Goal: Task Accomplishment & Management: Use online tool/utility

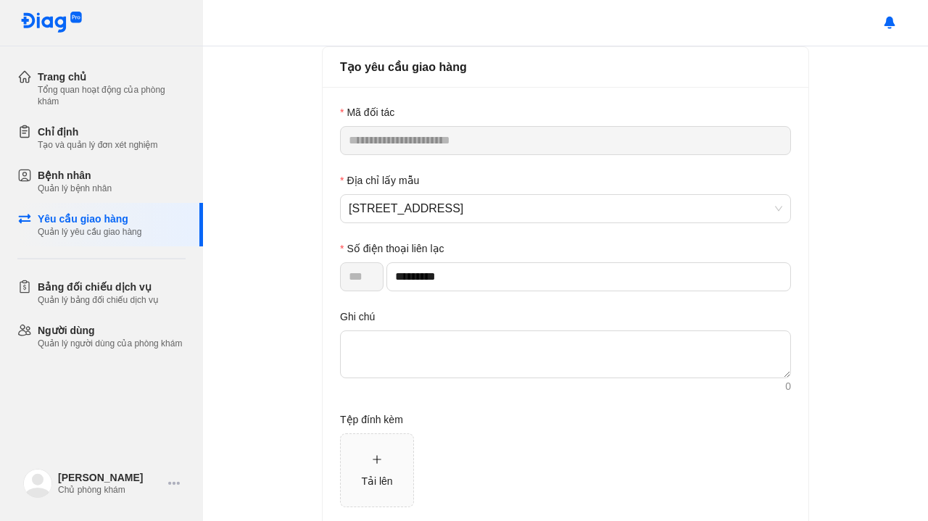
scroll to position [73, 0]
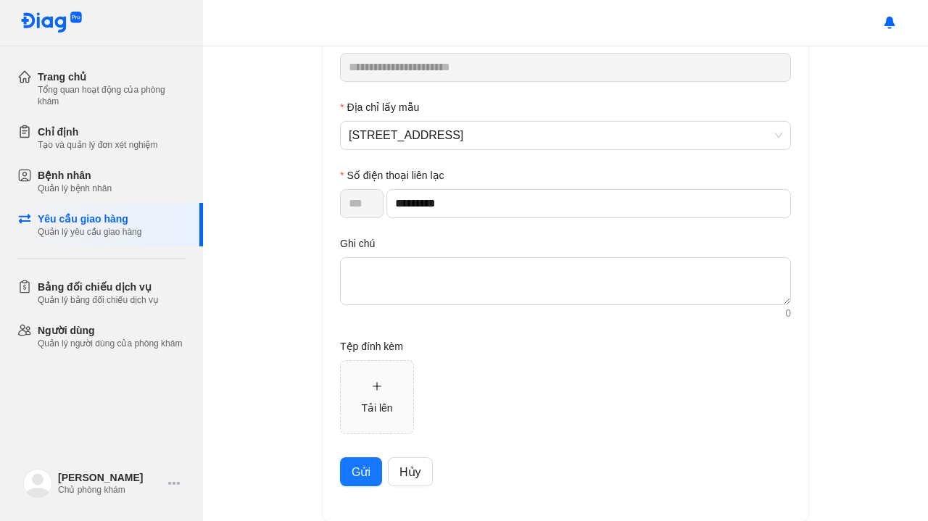
click at [352, 466] on span "Gửi" at bounding box center [361, 472] width 19 height 18
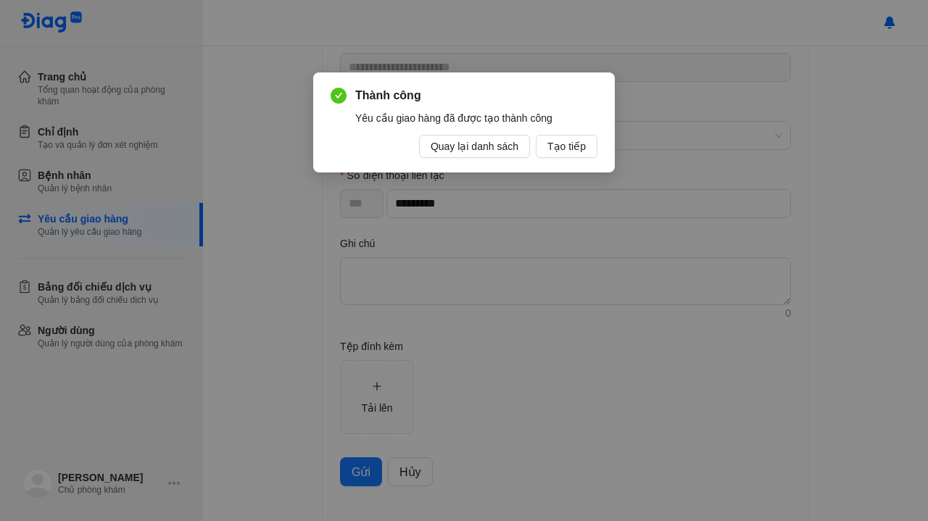
click at [507, 144] on span "Quay lại danh sách" at bounding box center [475, 146] width 88 height 16
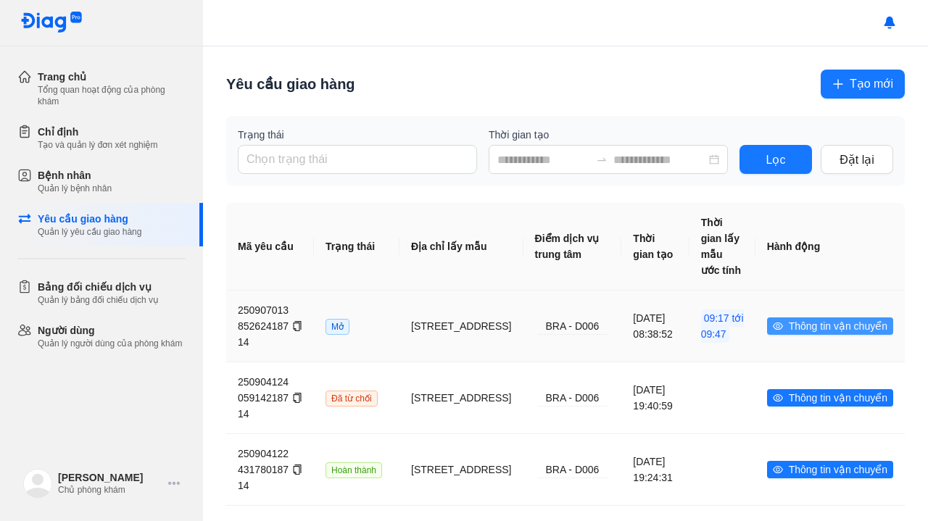
click at [815, 327] on span "Thông tin vận chuyển" at bounding box center [838, 326] width 99 height 16
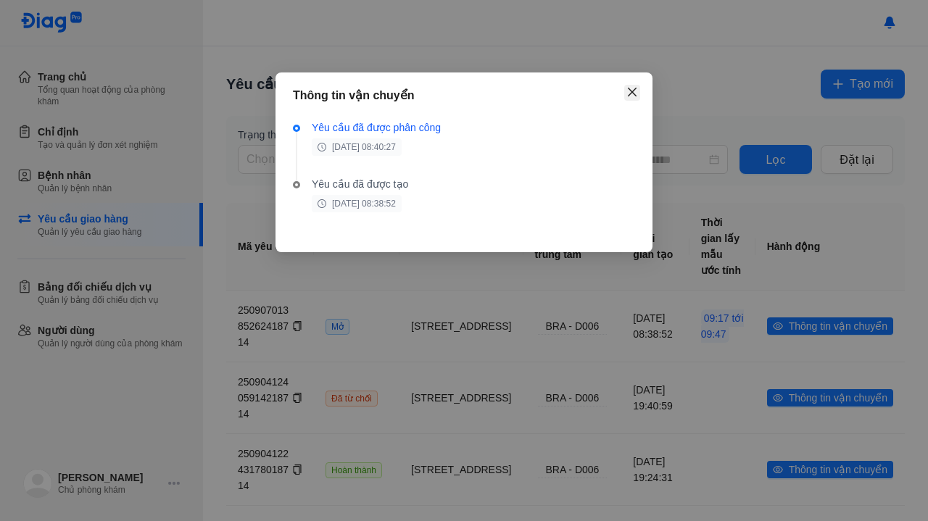
click at [631, 95] on icon "close" at bounding box center [632, 92] width 9 height 9
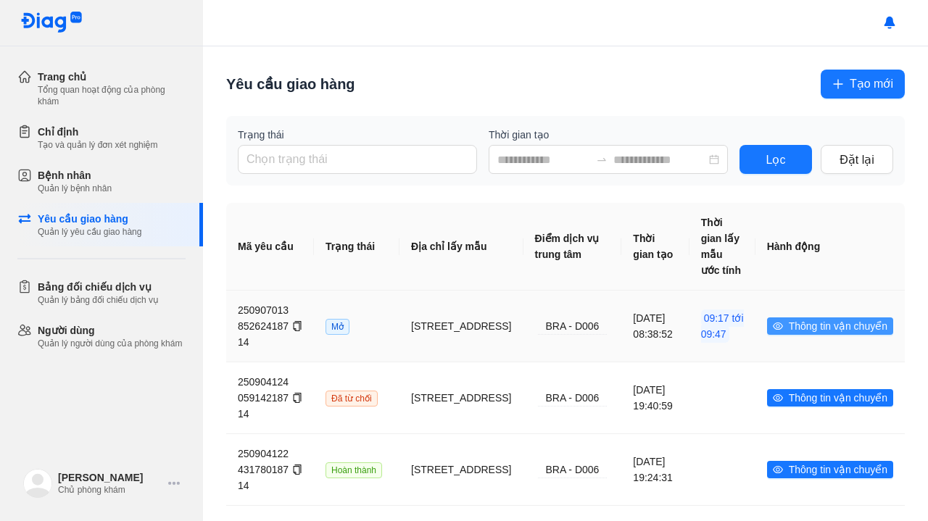
click at [776, 321] on button "Thông tin vận chuyển" at bounding box center [830, 326] width 126 height 17
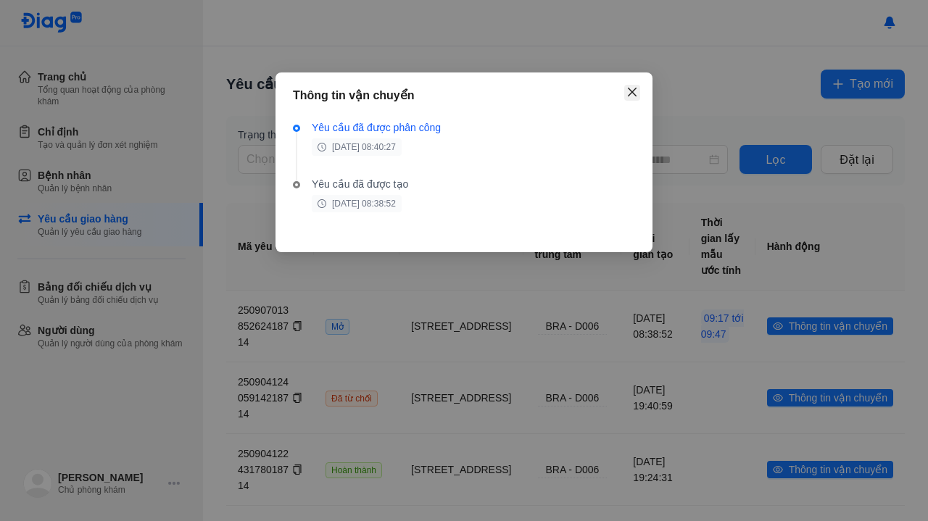
click at [631, 92] on icon "close" at bounding box center [632, 92] width 9 height 9
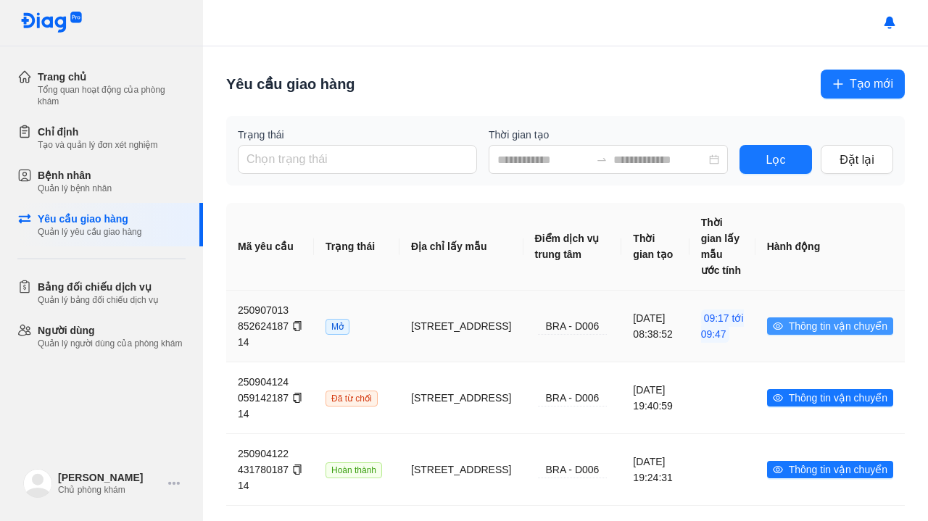
click at [800, 326] on span "Thông tin vận chuyển" at bounding box center [838, 326] width 99 height 16
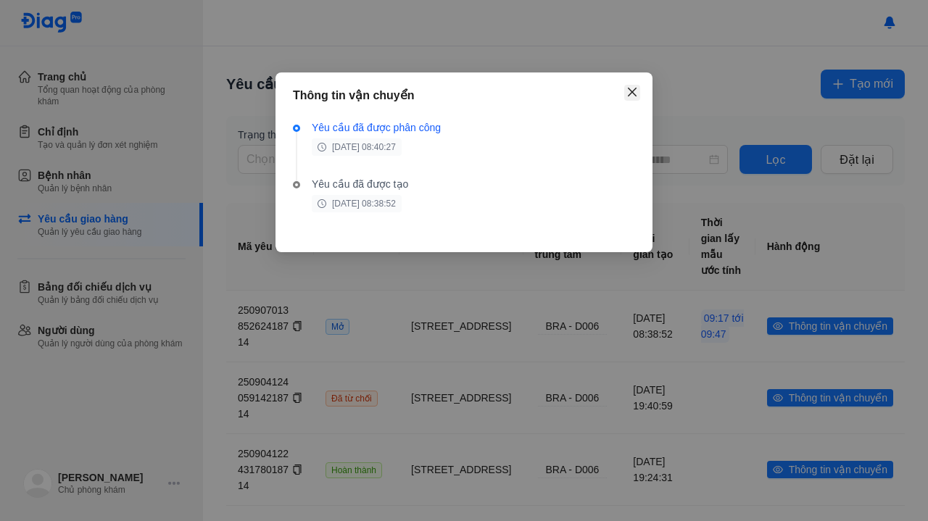
click at [635, 91] on icon "close" at bounding box center [632, 92] width 12 height 12
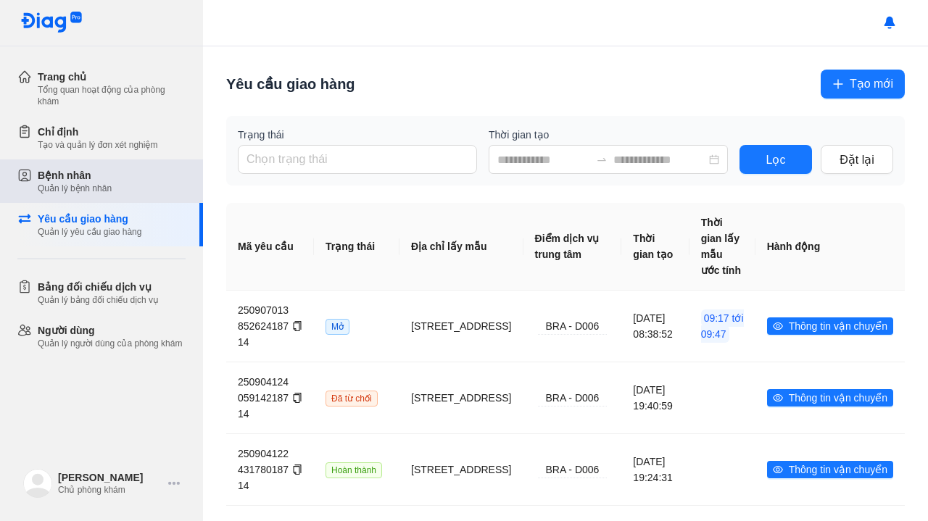
click at [85, 181] on div "Bệnh nhân" at bounding box center [75, 175] width 74 height 15
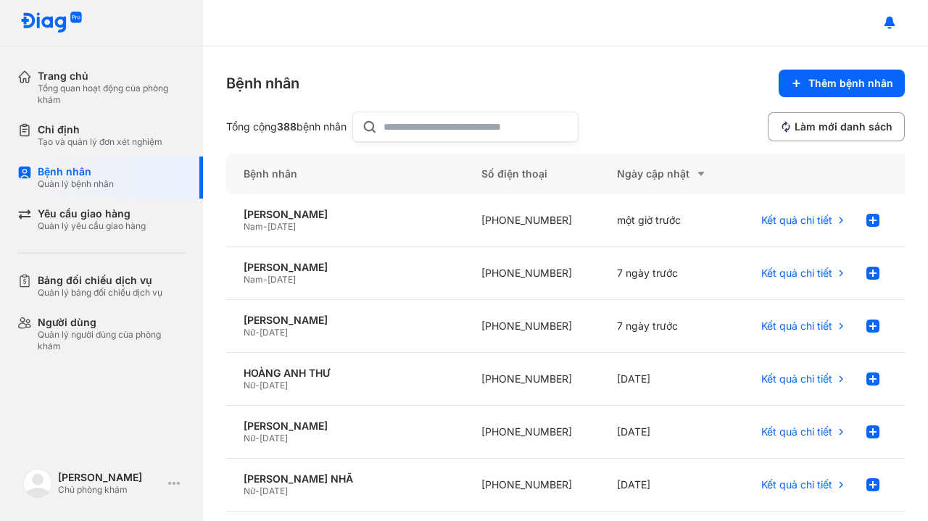
click at [429, 128] on input "text" at bounding box center [477, 126] width 186 height 29
type input "**"
click at [296, 277] on span "[DATE]" at bounding box center [282, 279] width 28 height 11
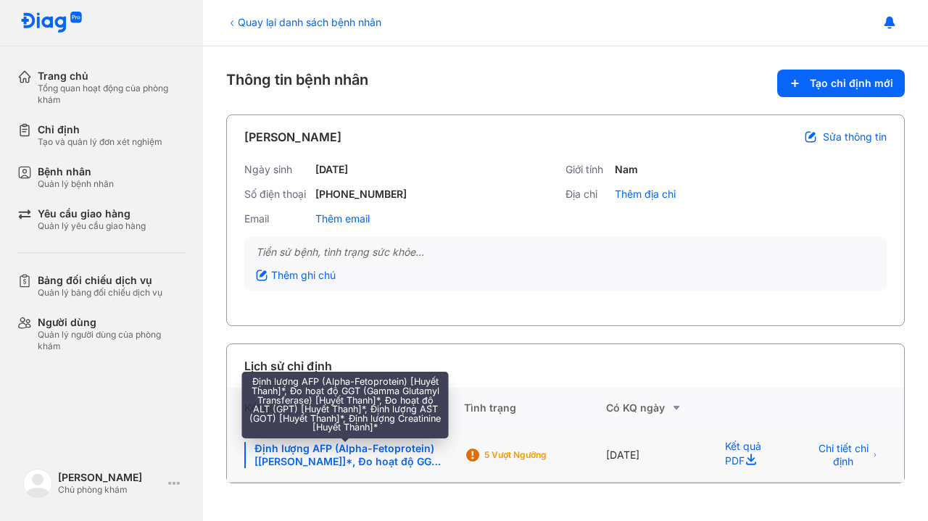
click at [367, 462] on div "Định lượng AFP (Alpha-Fetoprotein) [Huyết Thanh]*, Đo hoạt độ GGT (Gamma Glutam…" at bounding box center [345, 455] width 202 height 26
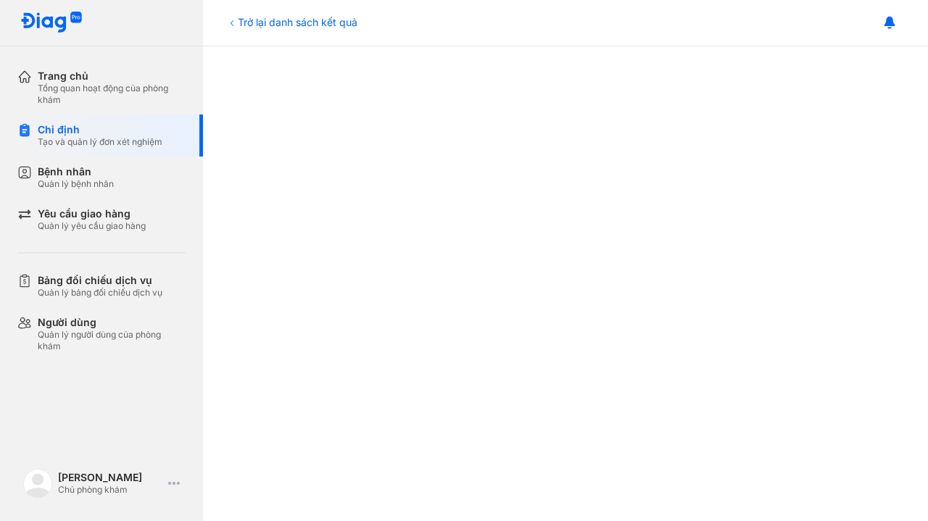
scroll to position [301, 0]
